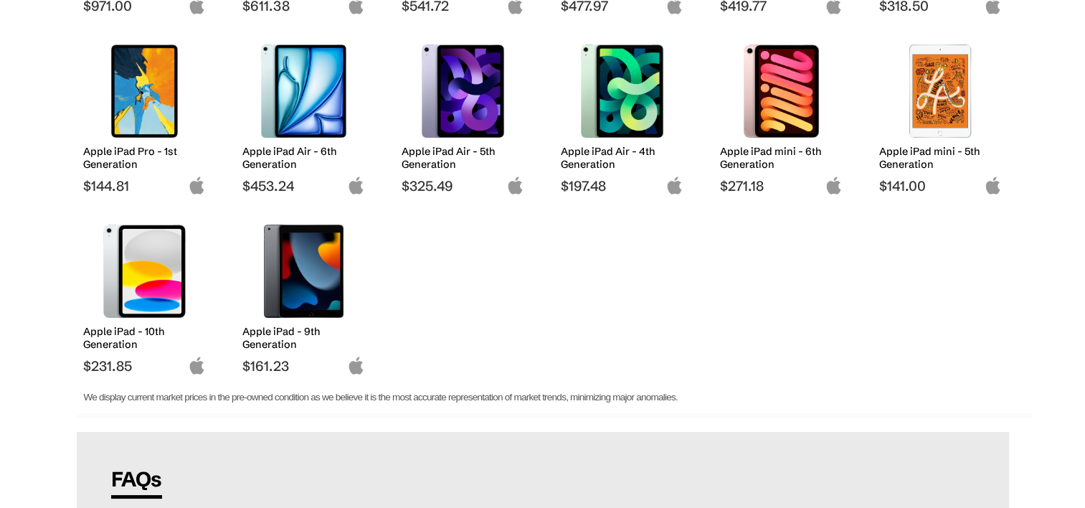
scroll to position [359, 0]
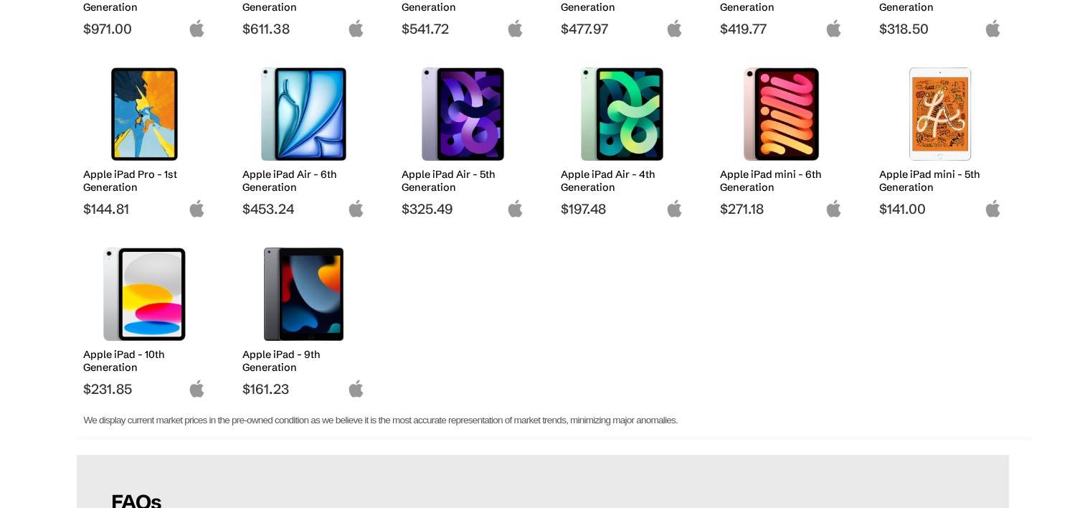
click at [456, 118] on img at bounding box center [462, 113] width 101 height 93
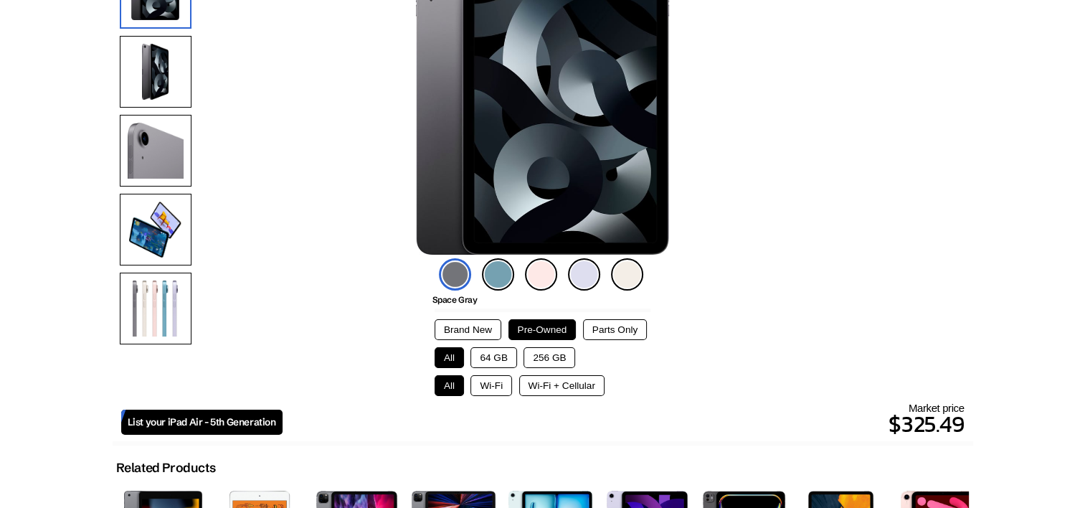
scroll to position [215, 0]
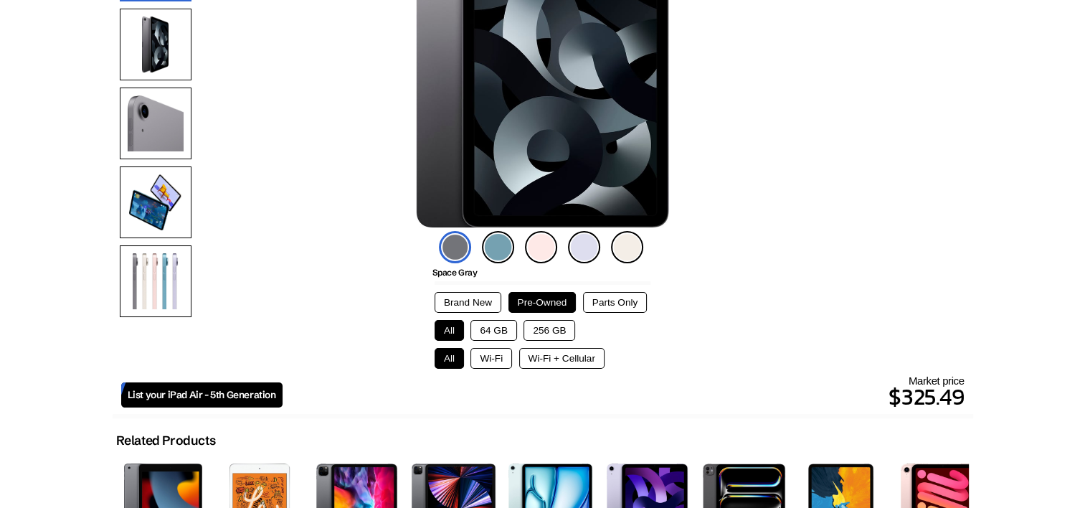
click at [631, 243] on img at bounding box center [627, 247] width 32 height 32
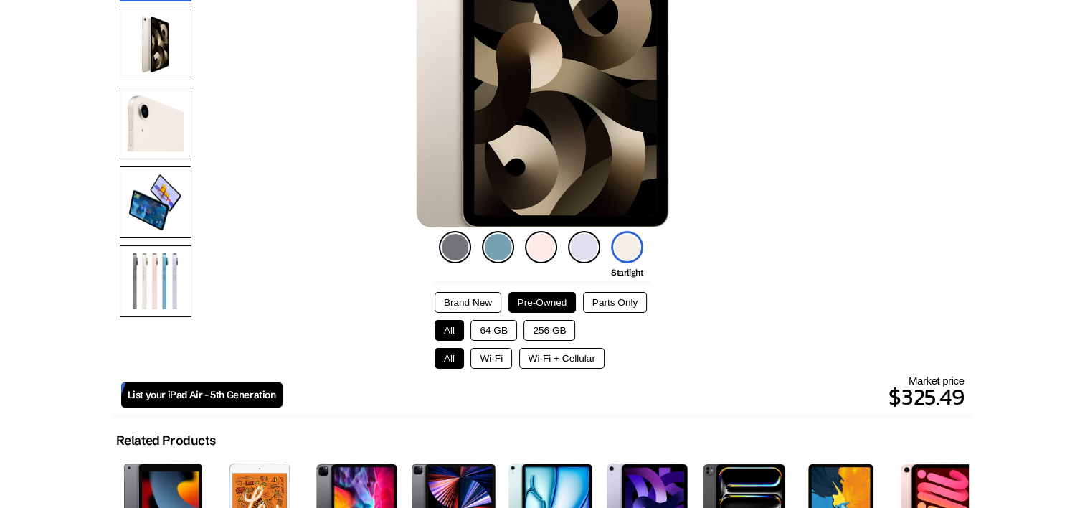
click at [531, 247] on img at bounding box center [541, 247] width 32 height 32
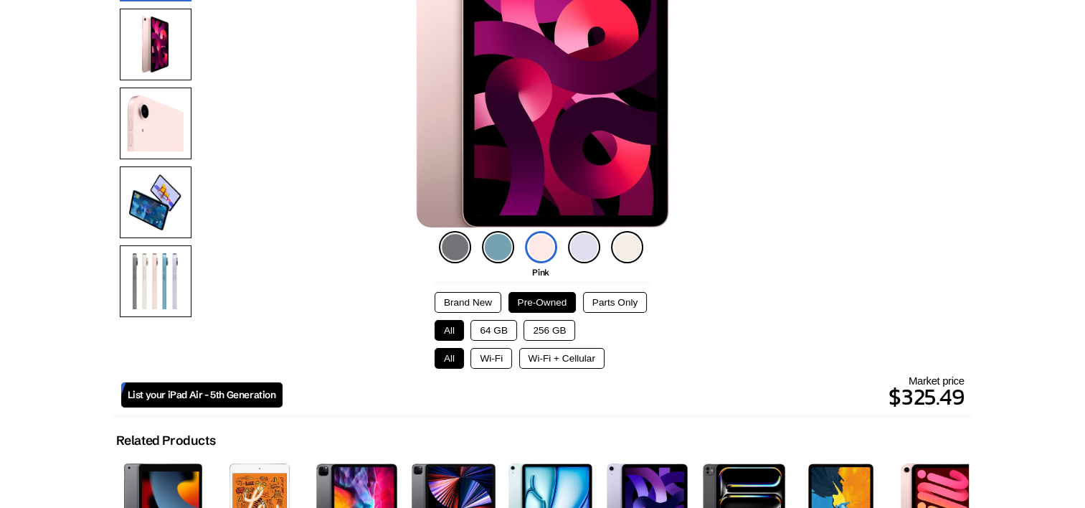
click at [570, 239] on img at bounding box center [584, 247] width 32 height 32
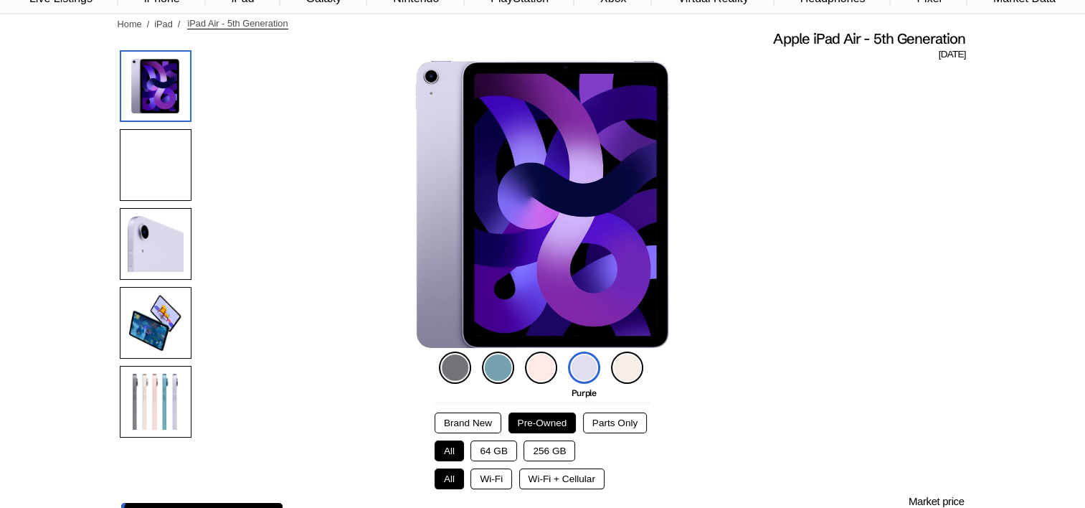
scroll to position [72, 0]
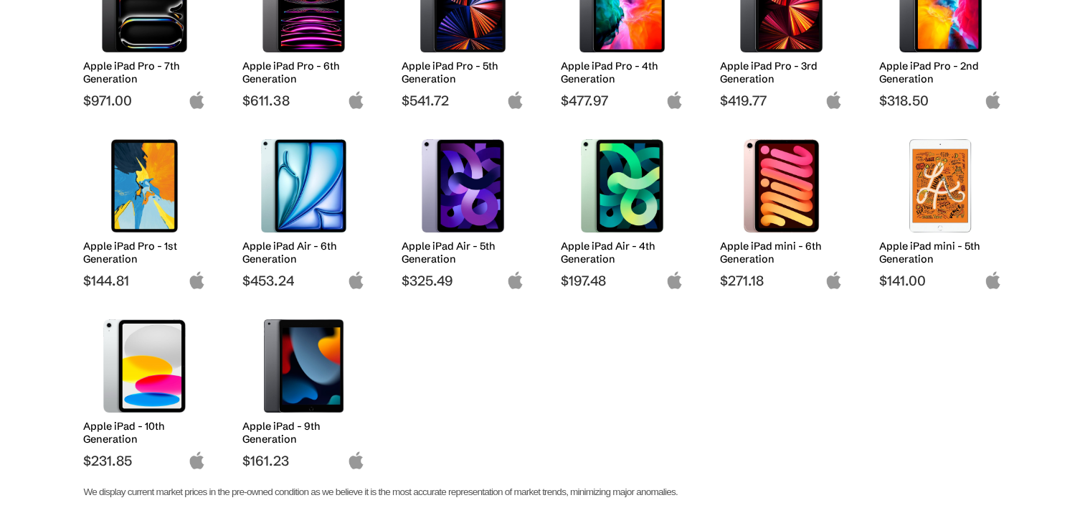
scroll to position [215, 0]
